Goal: Task Accomplishment & Management: Use online tool/utility

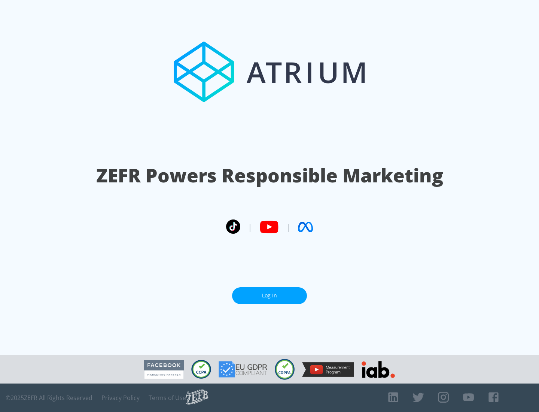
click at [270, 296] on link "Log In" at bounding box center [269, 295] width 75 height 17
